Goal: Task Accomplishment & Management: Use online tool/utility

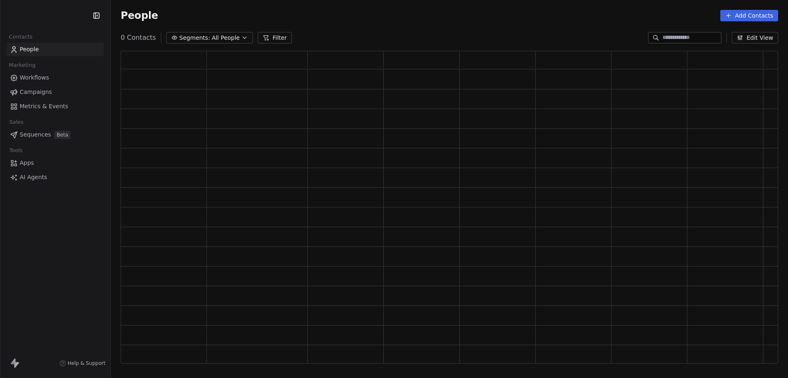
scroll to position [306, 650]
click at [69, 20] on html "Anabolic Health Contacts People Marketing Workflows Campaigns Metrics & Events …" at bounding box center [394, 189] width 788 height 378
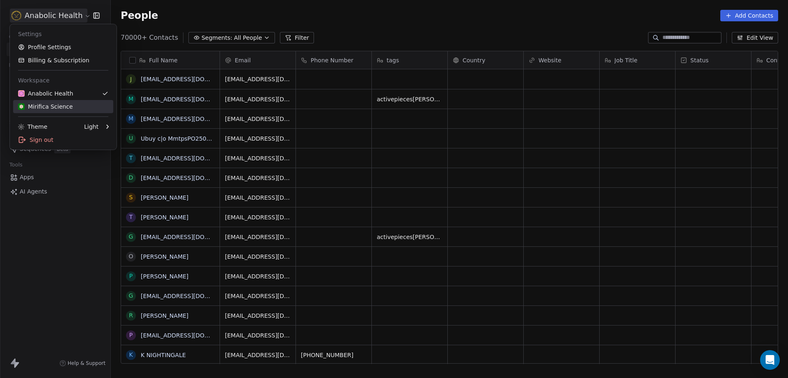
scroll to position [326, 670]
click at [85, 89] on link "Anabolic Health" at bounding box center [63, 93] width 100 height 13
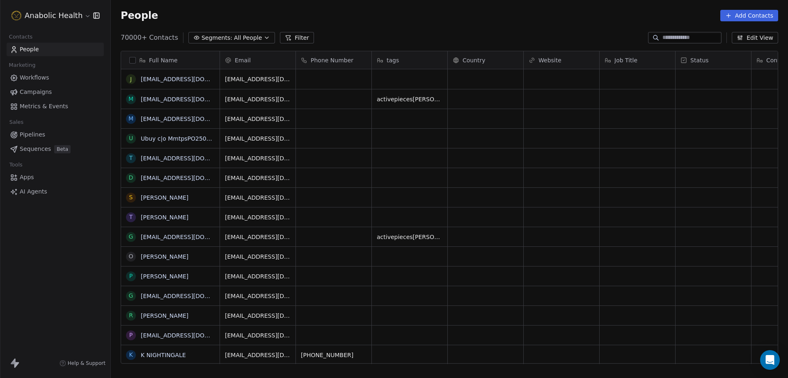
click at [50, 77] on link "Workflows" at bounding box center [55, 78] width 97 height 14
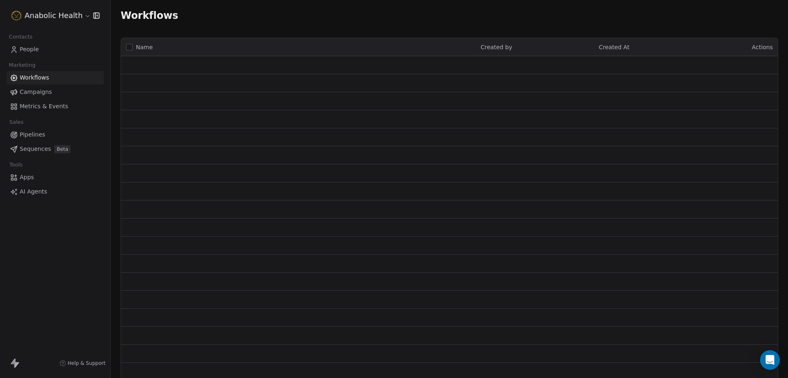
click at [46, 86] on link "Campaigns" at bounding box center [55, 92] width 97 height 14
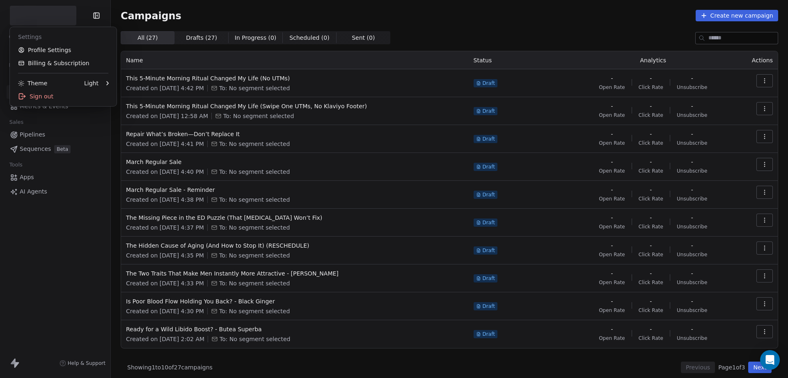
click at [59, 15] on html "Contacts People Marketing Workflows Campaigns Metrics & Events Sales Pipelines …" at bounding box center [394, 189] width 788 height 378
click at [59, 14] on html "Anabolic Health Contacts People Marketing Workflows Campaigns Metrics & Events …" at bounding box center [394, 189] width 788 height 378
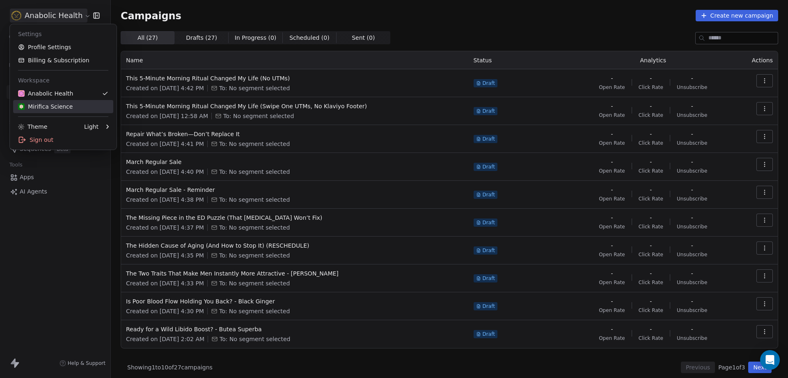
click at [66, 106] on div "Mirifica Science" at bounding box center [45, 107] width 55 height 8
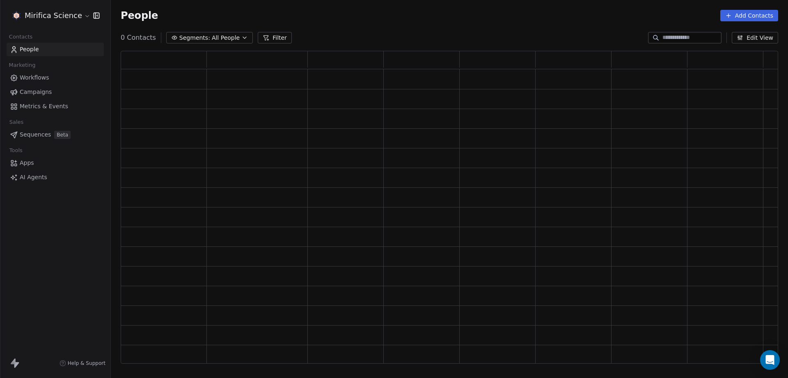
scroll to position [306, 650]
click at [62, 90] on link "Campaigns" at bounding box center [55, 92] width 97 height 14
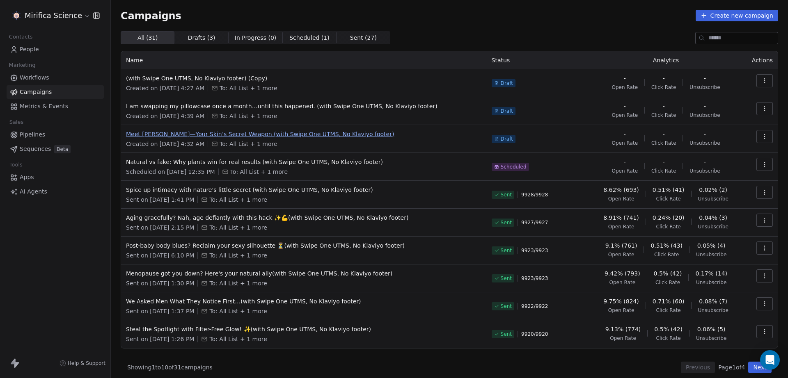
click at [362, 133] on span "Meet Miroestrol—Your Skin’s Secret Weapon (with Swipe One UTMS, No Klaviyo foot…" at bounding box center [304, 134] width 356 height 8
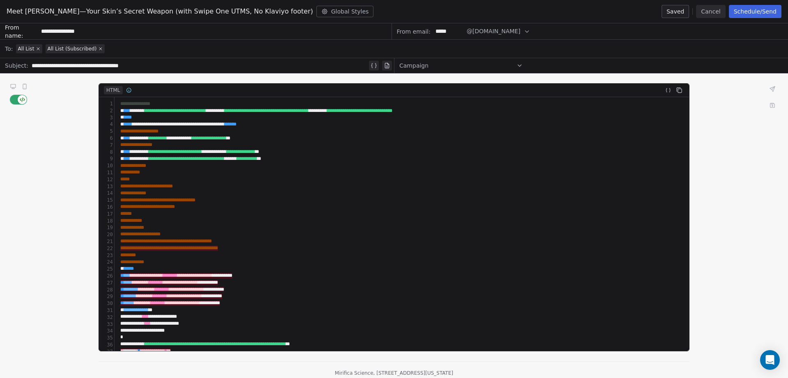
click at [11, 84] on icon at bounding box center [13, 86] width 7 height 7
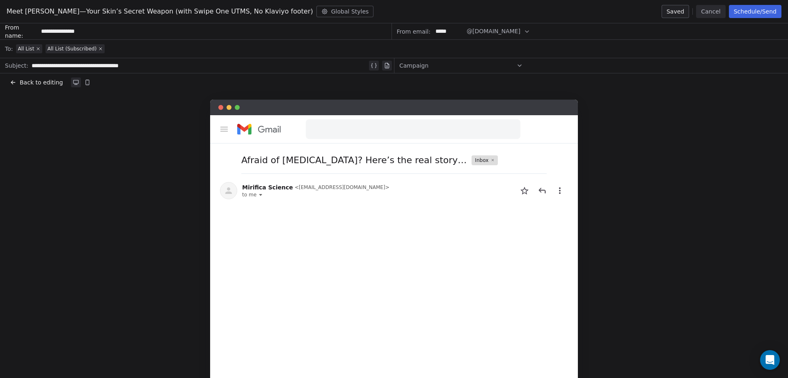
click at [94, 84] on div "Back to editing" at bounding box center [394, 82] width 768 height 8
click at [86, 84] on icon at bounding box center [87, 82] width 3 height 5
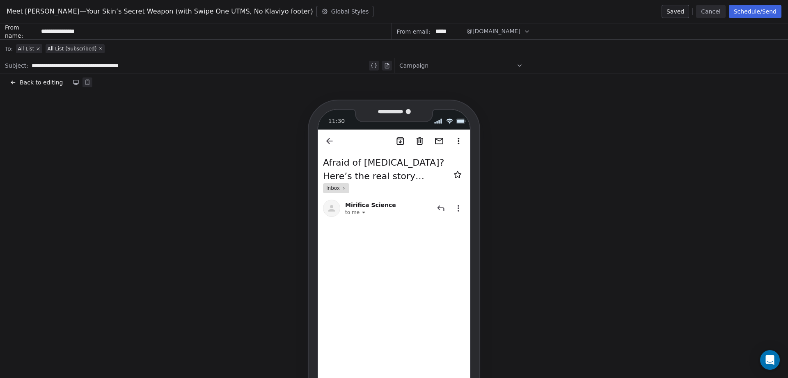
click at [57, 84] on span "Back to editing" at bounding box center [41, 82] width 43 height 8
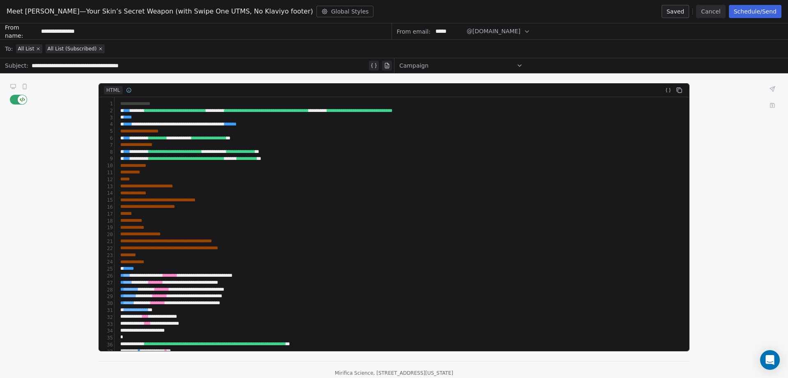
click at [294, 170] on div "**********" at bounding box center [402, 172] width 568 height 7
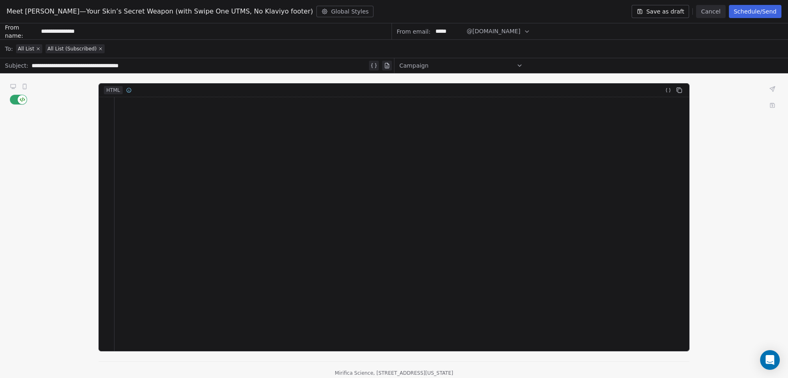
scroll to position [6722, 0]
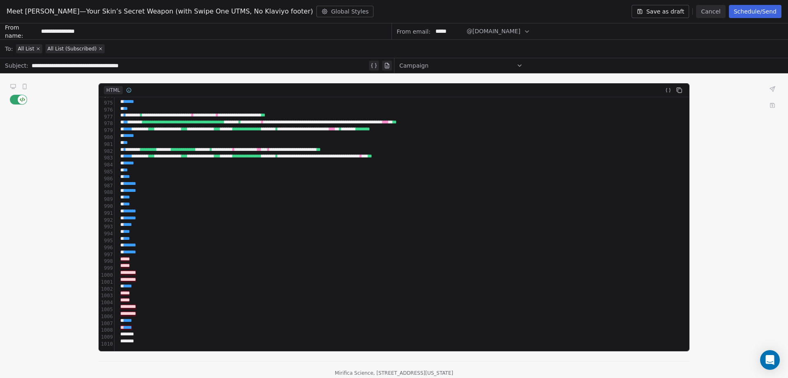
click at [121, 50] on div "All List All List (Subscribed)" at bounding box center [399, 49] width 767 height 18
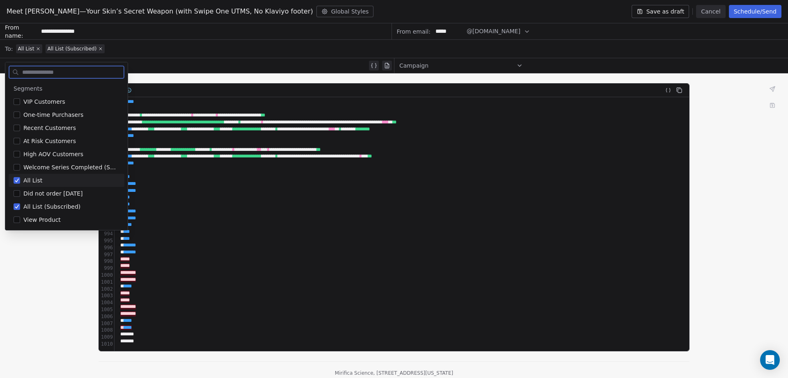
drag, startPoint x: 121, startPoint y: 50, endPoint x: 123, endPoint y: 62, distance: 12.1
click at [123, 62] on div at bounding box center [66, 70] width 122 height 16
click at [174, 62] on div "**********" at bounding box center [200, 66] width 336 height 10
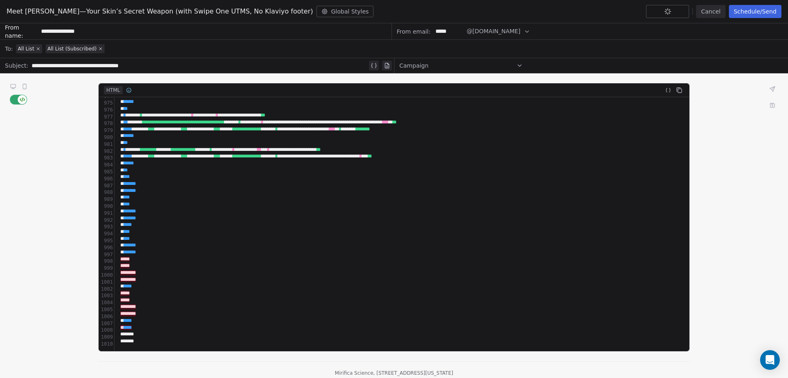
click at [174, 62] on div "**********" at bounding box center [200, 66] width 336 height 10
paste div
click at [468, 67] on div "Campaign" at bounding box center [461, 65] width 124 height 13
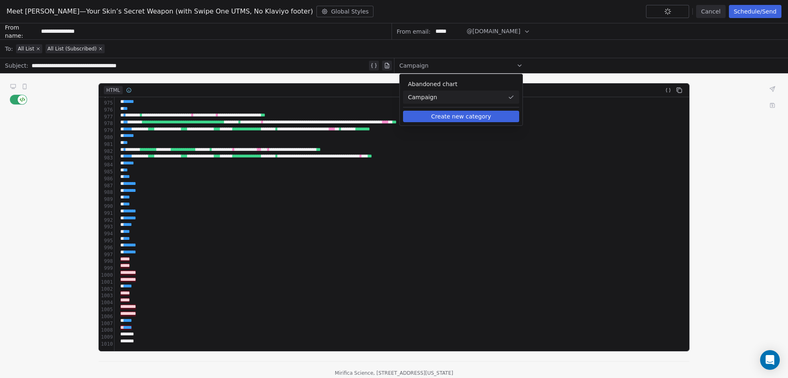
click at [468, 67] on div "Campaign" at bounding box center [461, 65] width 124 height 13
click at [96, 51] on div "All List (Subscribed)" at bounding box center [75, 49] width 56 height 7
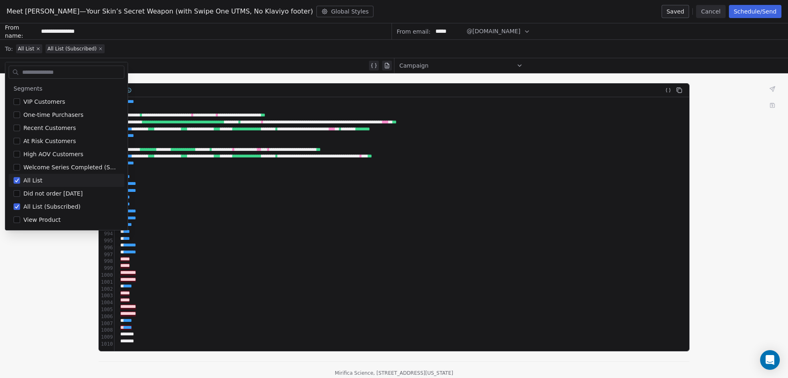
click at [98, 48] on icon at bounding box center [100, 48] width 5 height 5
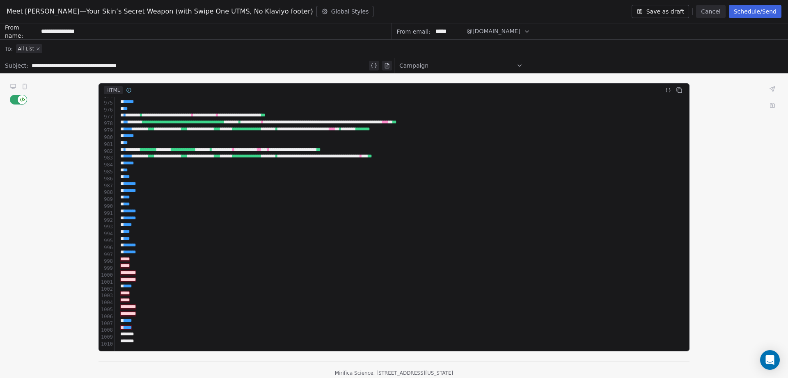
click at [38, 47] on icon at bounding box center [38, 48] width 5 height 5
click at [56, 46] on span "Select a segment" at bounding box center [41, 49] width 50 height 8
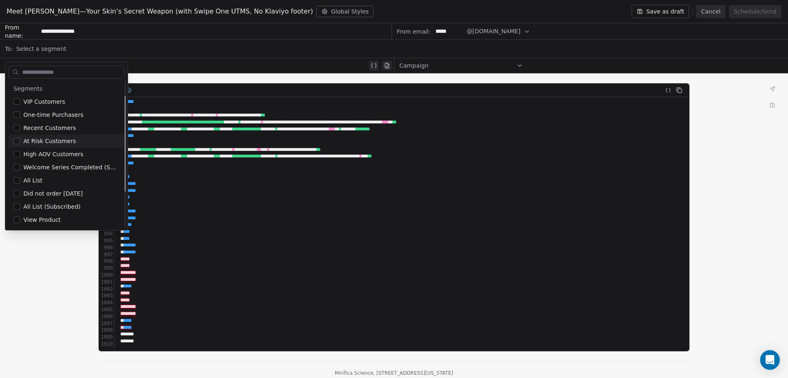
scroll to position [78, 0]
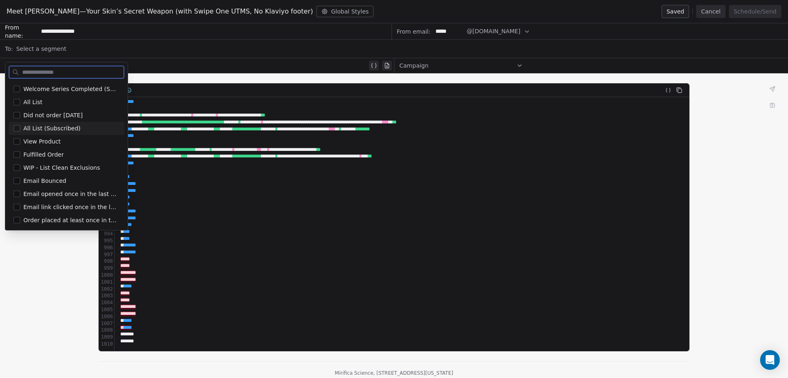
click at [74, 127] on span "All List (Subscribed)" at bounding box center [51, 128] width 57 height 8
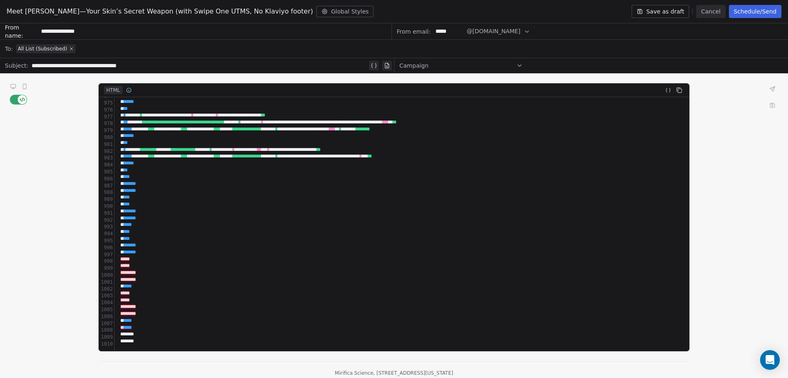
click at [676, 11] on button "Save as draft" at bounding box center [661, 11] width 58 height 13
click at [706, 10] on button "Cancel" at bounding box center [710, 11] width 29 height 13
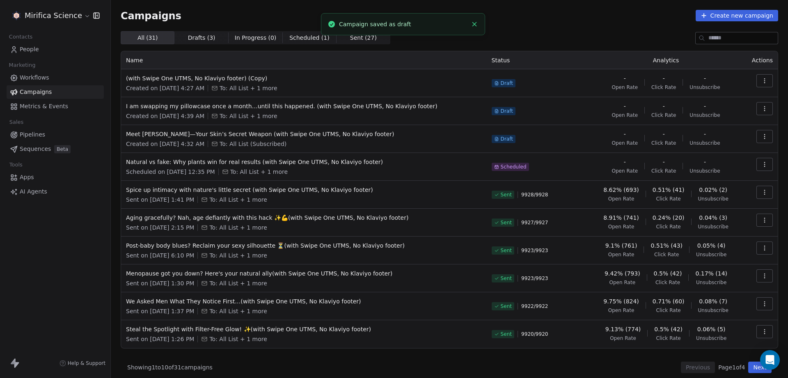
click at [761, 137] on icon "button" at bounding box center [764, 136] width 7 height 7
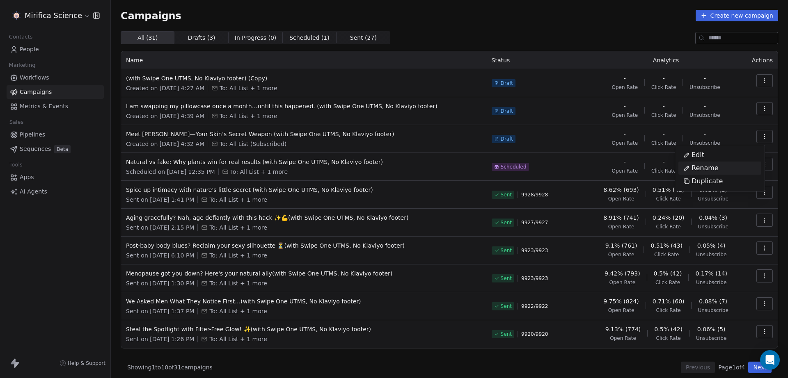
click at [721, 167] on div "Rename" at bounding box center [701, 168] width 45 height 13
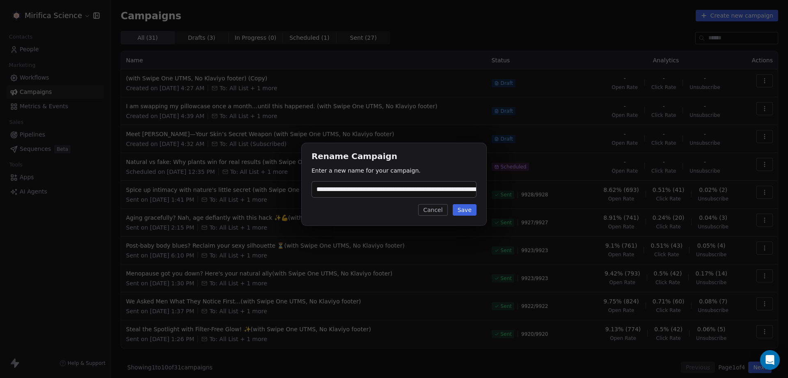
click at [317, 190] on input "**********" at bounding box center [394, 190] width 164 height 16
type input "**********"
click at [459, 209] on button "Save" at bounding box center [465, 209] width 24 height 11
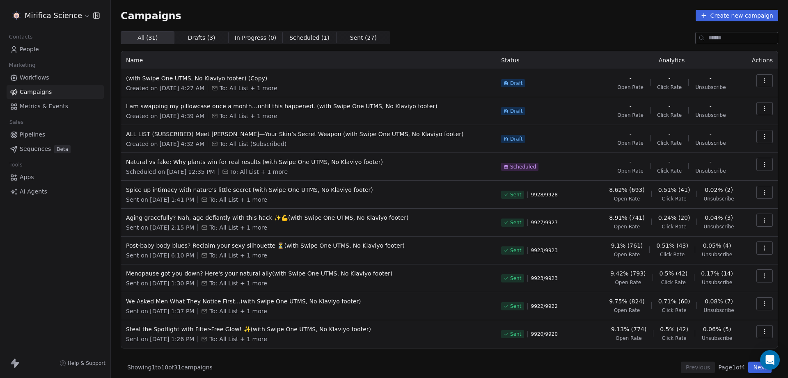
click at [761, 138] on icon "button" at bounding box center [764, 136] width 7 height 7
click at [722, 181] on div "Duplicate" at bounding box center [703, 181] width 49 height 13
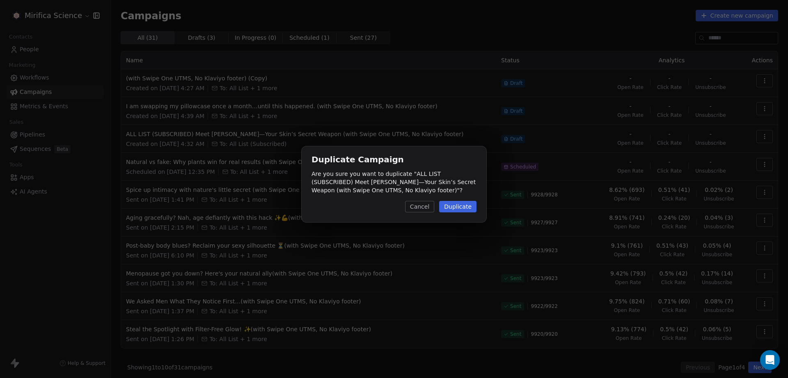
click at [470, 208] on button "Duplicate" at bounding box center [457, 206] width 37 height 11
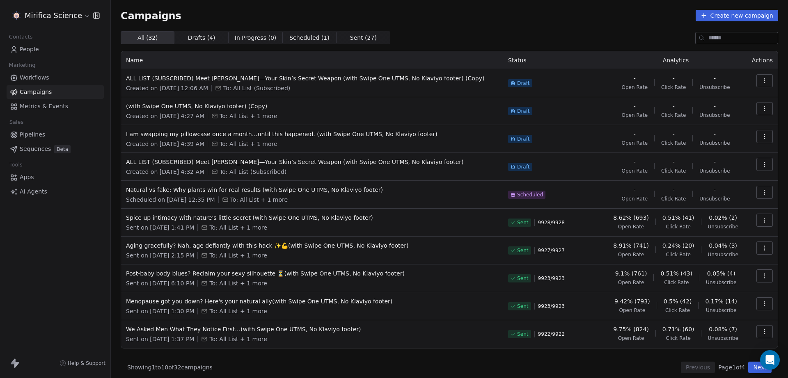
click at [452, 146] on div "Created on Sep 18, 2025, 4:39 AM To: All List + 1 more" at bounding box center [312, 144] width 372 height 8
click at [757, 82] on button "button" at bounding box center [765, 80] width 16 height 13
click at [312, 80] on html "Mirifica Science Contacts People Marketing Workflows Campaigns Metrics & Events…" at bounding box center [394, 189] width 788 height 378
click at [314, 78] on span "ALL LIST (SUBSCRIBED) Meet Miroestrol—Your Skin’s Secret Weapon (with Swipe One…" at bounding box center [312, 78] width 372 height 8
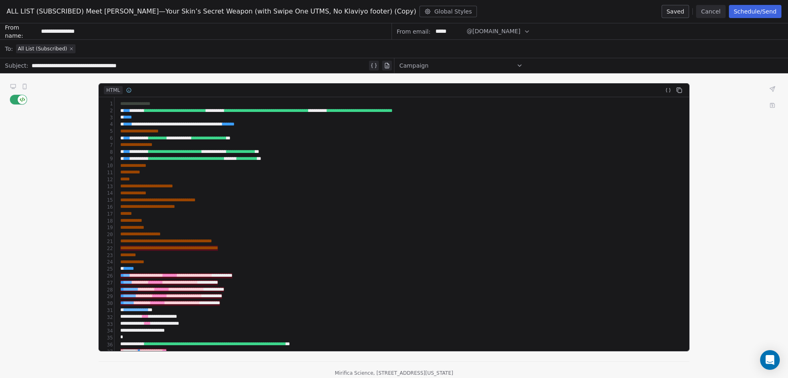
click at [69, 49] on icon at bounding box center [71, 48] width 5 height 5
click at [73, 50] on div "Select a segment" at bounding box center [399, 49] width 767 height 18
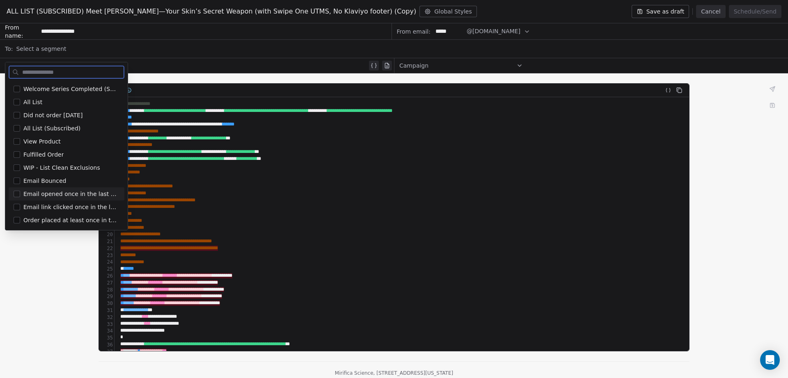
click at [78, 195] on span "Email opened once in the last 90 days (not subscribed)" at bounding box center [71, 194] width 96 height 8
click at [688, 21] on div "ALL LIST (SUBSCRIBED) Meet Miroestrol—Your Skin’s Secret Weapon (with Swipe One…" at bounding box center [394, 11] width 788 height 23
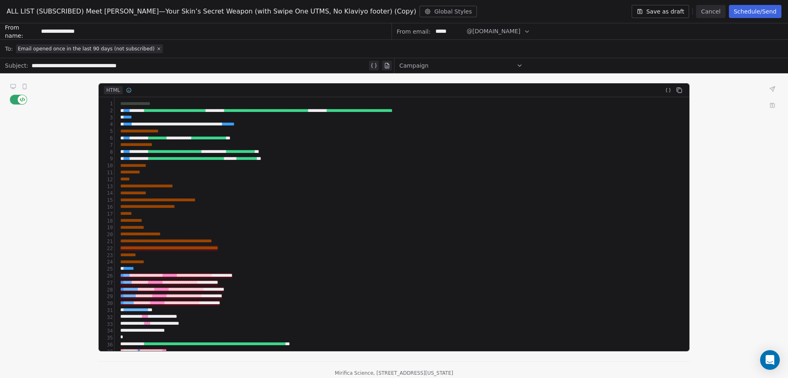
click at [676, 17] on button "Save as draft" at bounding box center [661, 11] width 58 height 13
click at [704, 14] on button "Cancel" at bounding box center [710, 11] width 29 height 13
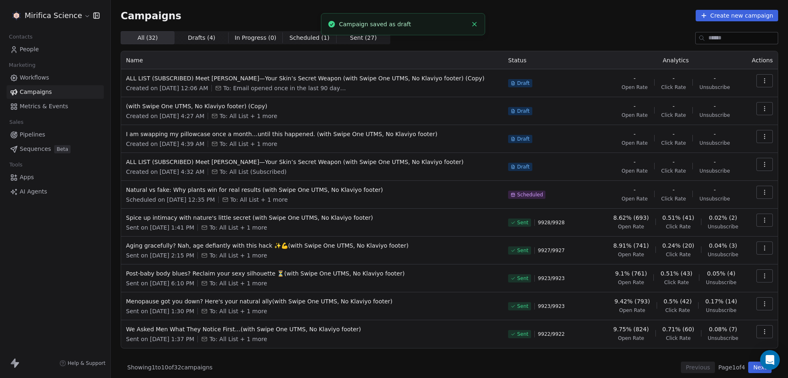
click at [761, 78] on icon "button" at bounding box center [764, 81] width 7 height 7
click at [711, 111] on span "Rename" at bounding box center [705, 113] width 27 height 10
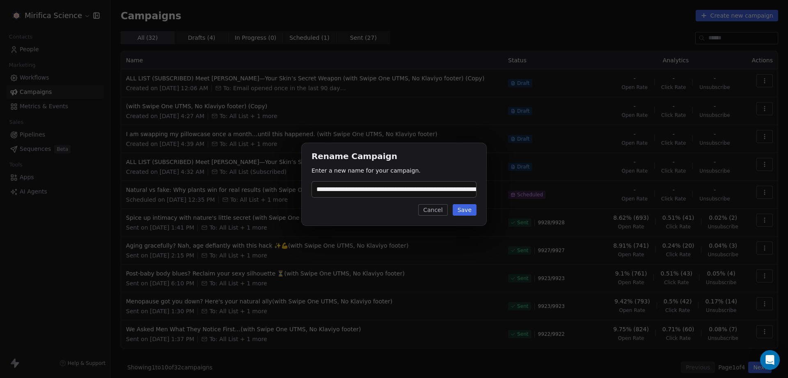
click at [461, 194] on input "**********" at bounding box center [394, 190] width 164 height 16
drag, startPoint x: 444, startPoint y: 190, endPoint x: 488, endPoint y: 185, distance: 43.8
click at [488, 185] on div "**********" at bounding box center [394, 189] width 788 height 119
click at [468, 188] on input "**********" at bounding box center [394, 190] width 164 height 16
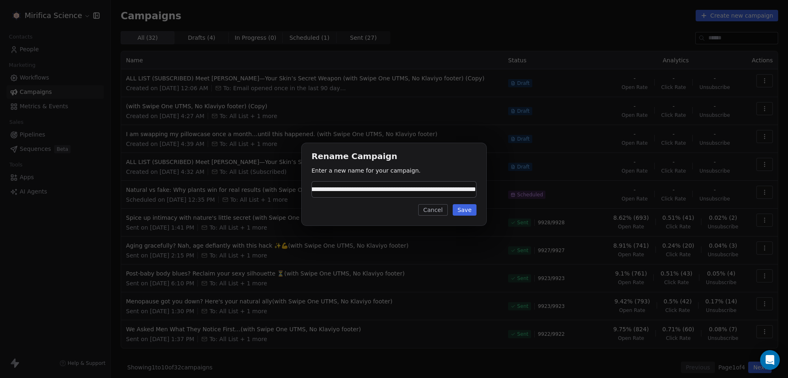
drag, startPoint x: 467, startPoint y: 189, endPoint x: 514, endPoint y: 185, distance: 47.0
click at [514, 185] on div "**********" at bounding box center [394, 189] width 788 height 119
click at [460, 188] on input "**********" at bounding box center [394, 190] width 164 height 16
drag, startPoint x: 457, startPoint y: 190, endPoint x: 523, endPoint y: 183, distance: 66.8
click at [521, 183] on div "**********" at bounding box center [394, 189] width 788 height 119
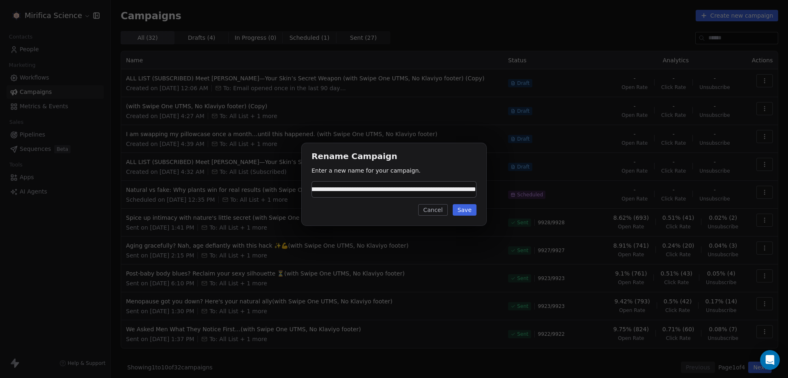
scroll to position [0, 0]
drag, startPoint x: 384, startPoint y: 191, endPoint x: 283, endPoint y: 189, distance: 101.4
click at [283, 189] on div "**********" at bounding box center [394, 189] width 788 height 119
paste input "**********"
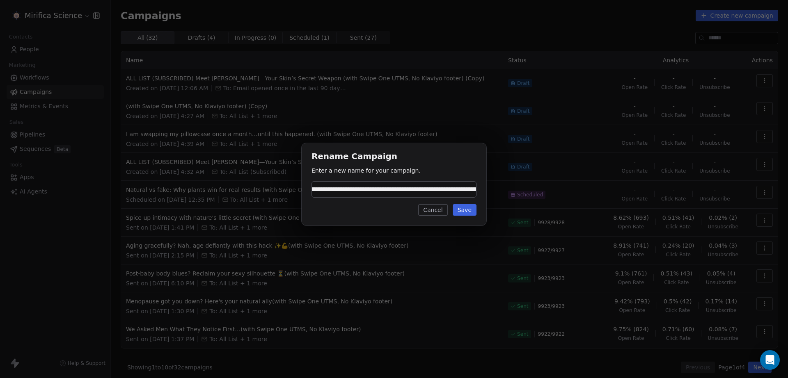
type input "**********"
click at [461, 206] on button "Save" at bounding box center [465, 209] width 24 height 11
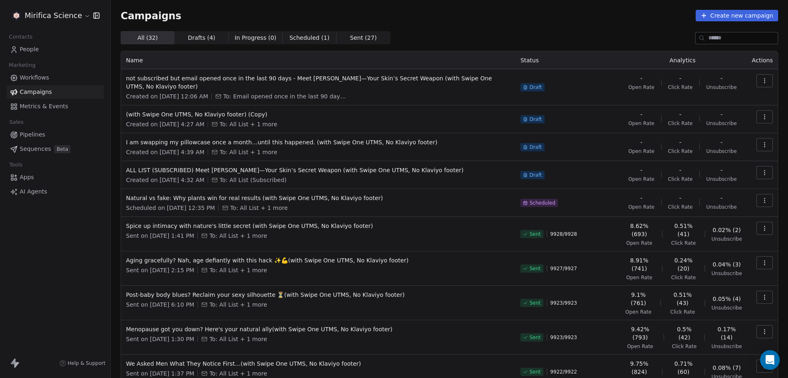
click at [761, 81] on icon "button" at bounding box center [764, 81] width 7 height 7
click at [725, 125] on div "Duplicate" at bounding box center [703, 125] width 49 height 13
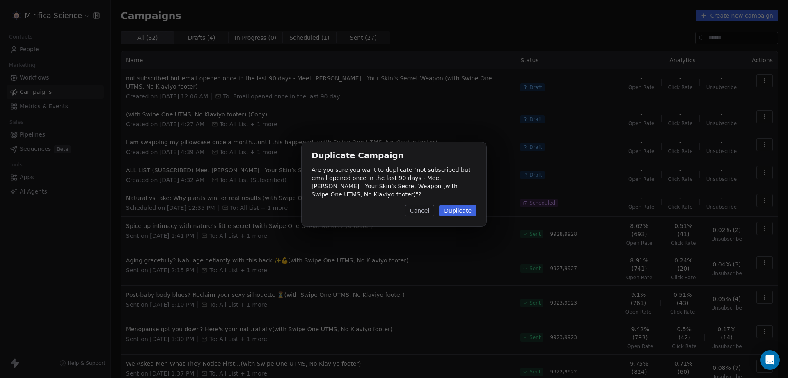
click at [461, 205] on button "Duplicate" at bounding box center [457, 210] width 37 height 11
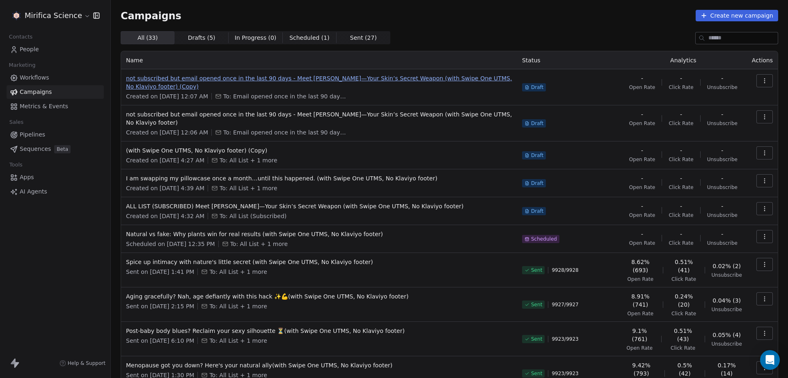
click at [306, 81] on span "not subscribed but email opened once in the last 90 days - Meet Miroestrol—Your…" at bounding box center [319, 82] width 386 height 16
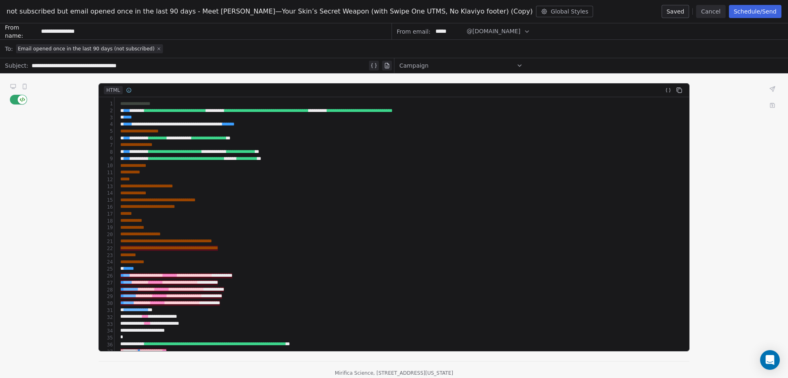
click at [156, 49] on icon at bounding box center [158, 48] width 5 height 5
click at [144, 49] on div "Select a segment" at bounding box center [399, 49] width 767 height 18
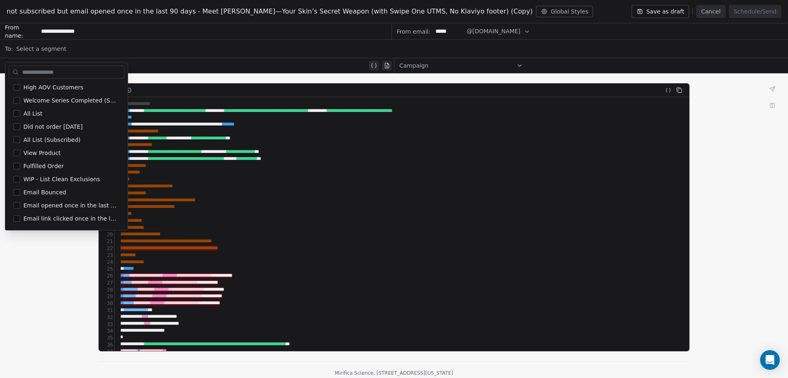
scroll to position [78, 0]
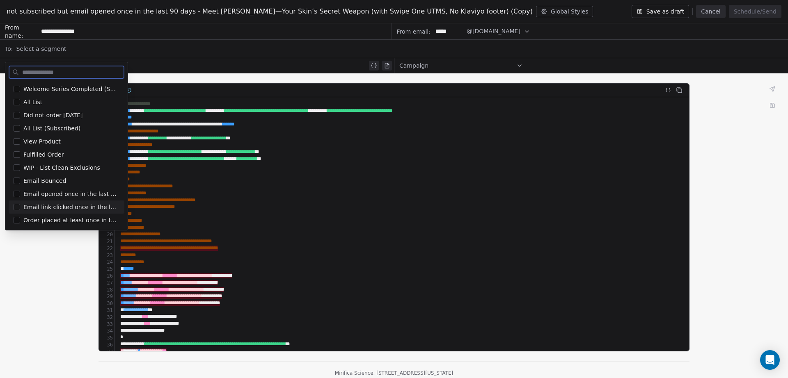
click at [65, 208] on span "Email link clicked once in the last 90 days (not subscribed)" at bounding box center [71, 207] width 96 height 8
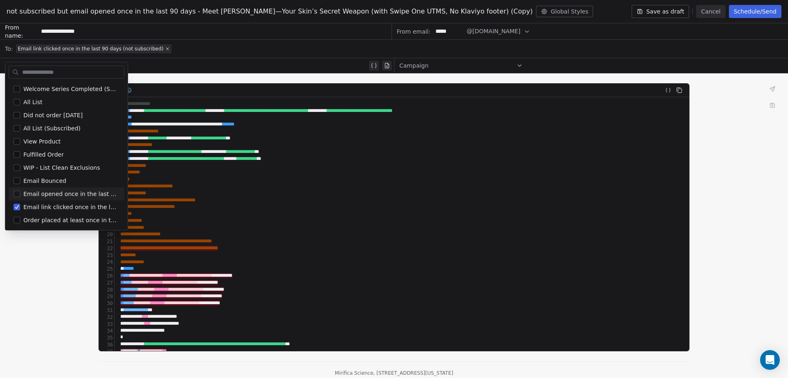
click at [237, 48] on div "Email link clicked once in the last 90 days (not subscribed)" at bounding box center [399, 49] width 767 height 18
click at [686, 12] on button "Save as draft" at bounding box center [661, 11] width 58 height 13
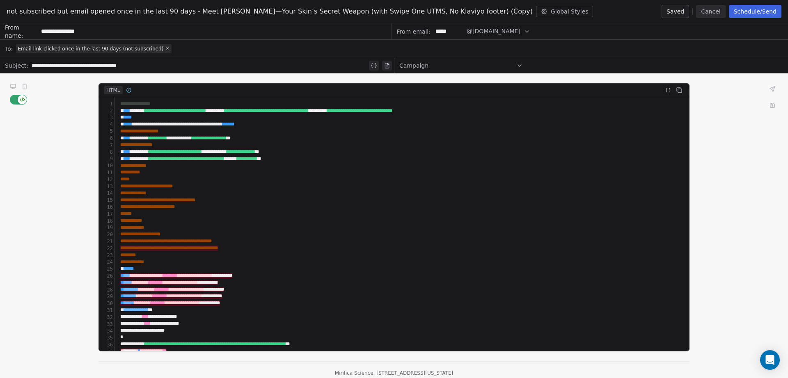
click at [122, 47] on span "Email link clicked once in the last 90 days (not subscribed)" at bounding box center [91, 49] width 146 height 7
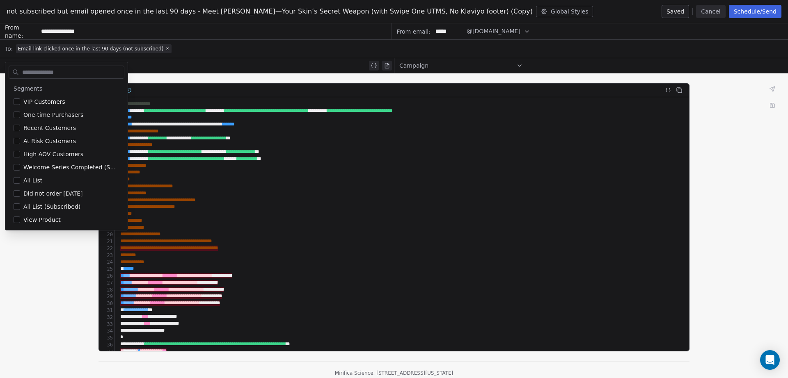
scroll to position [65, 0]
